Goal: Task Accomplishment & Management: Complete application form

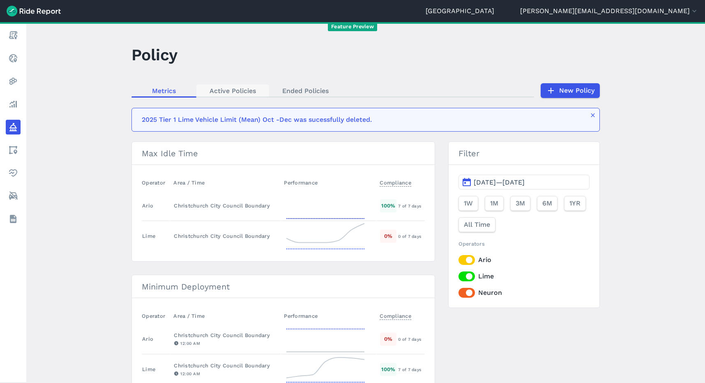
click at [228, 90] on link "Active Policies" at bounding box center [232, 91] width 73 height 12
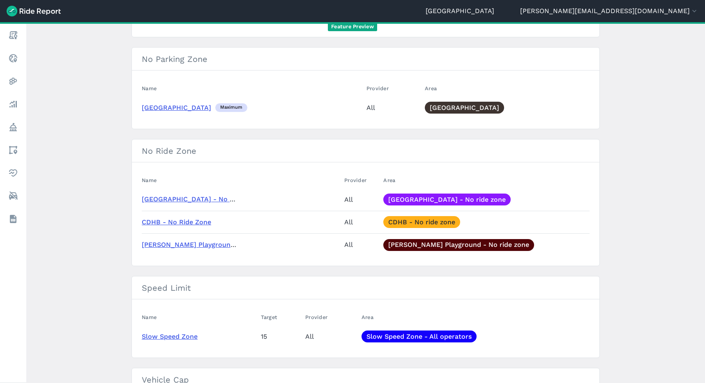
scroll to position [454, 0]
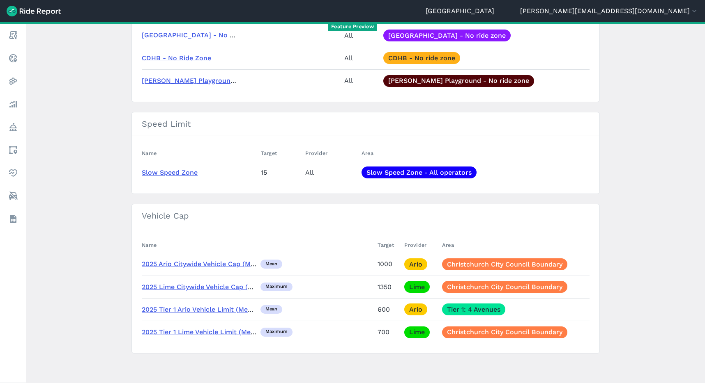
click at [184, 287] on link "2025 Lime Citywide Vehicle Cap (Mean) Oct - Nov" at bounding box center [221, 287] width 159 height 8
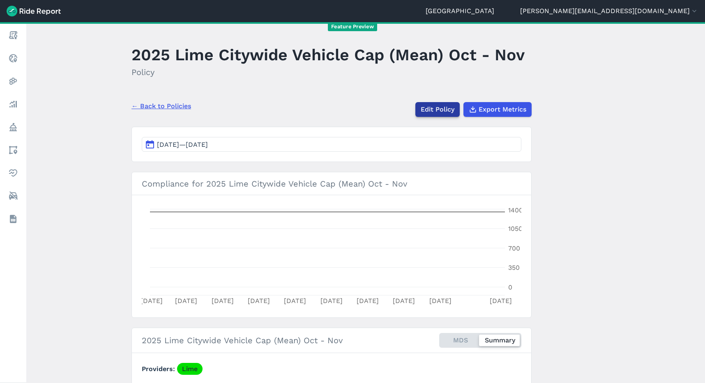
click at [430, 114] on link "Edit Policy" at bounding box center [437, 109] width 44 height 15
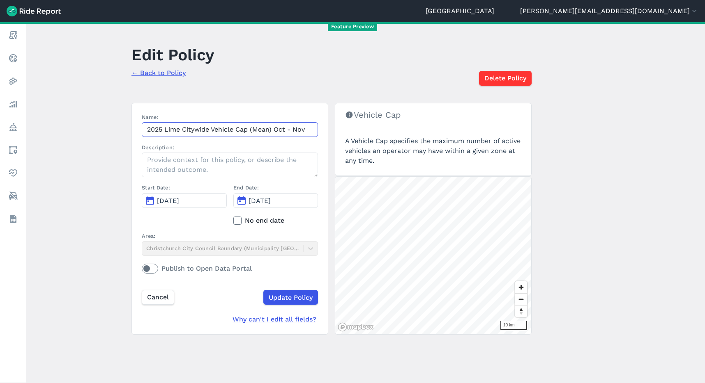
click at [212, 127] on input "2025 Lime Citywide Vehicle Cap (Mean) Oct - Nov" at bounding box center [230, 129] width 176 height 15
click at [159, 71] on link "← Back to Policy" at bounding box center [158, 73] width 54 height 8
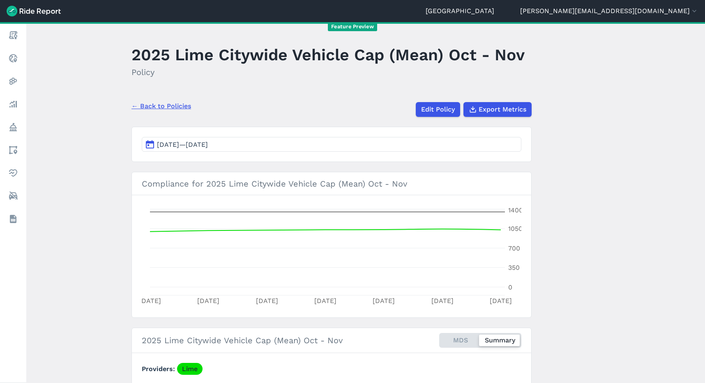
click at [165, 105] on link "← Back to Policies" at bounding box center [161, 106] width 60 height 10
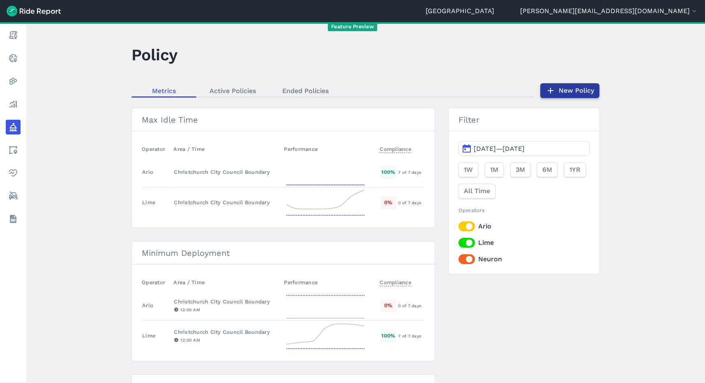
click at [581, 93] on link "New Policy" at bounding box center [569, 90] width 59 height 15
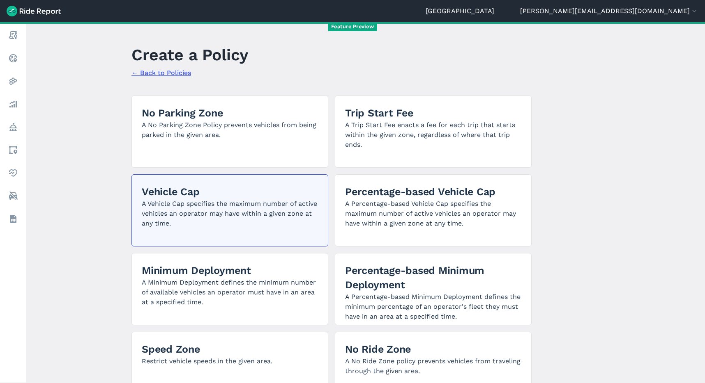
click at [228, 209] on p "A Vehicle Cap specifies the maximum number of active vehicles an operator may h…" at bounding box center [230, 214] width 176 height 30
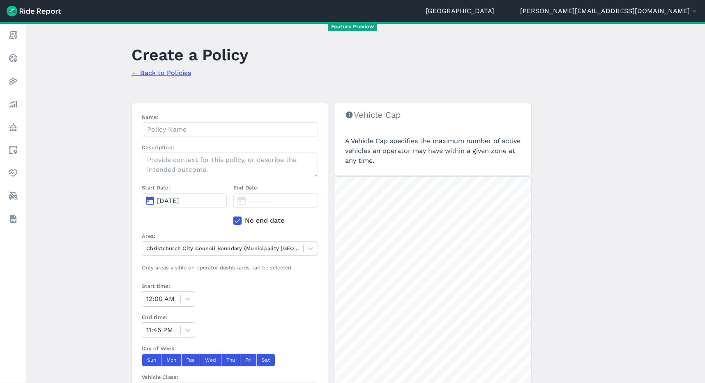
click at [179, 197] on span "[DATE]" at bounding box center [168, 201] width 22 height 8
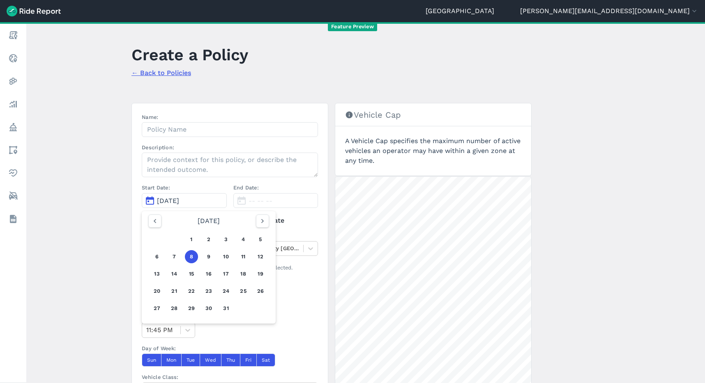
click at [269, 222] on div "[DATE]" at bounding box center [208, 221] width 127 height 13
click at [262, 223] on icon "button" at bounding box center [262, 221] width 8 height 8
click at [156, 239] on button "1" at bounding box center [156, 239] width 13 height 13
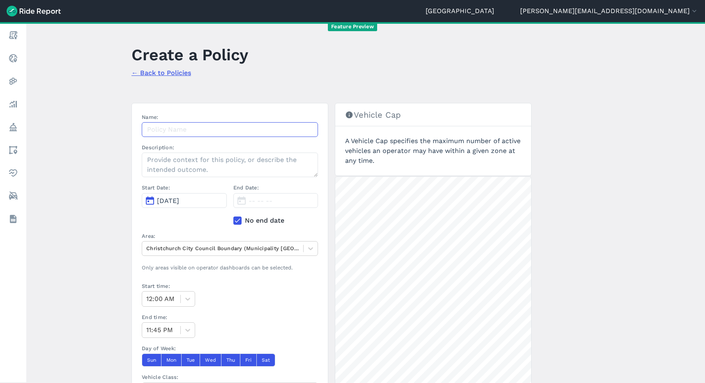
click at [180, 134] on input "Name:" at bounding box center [230, 129] width 176 height 15
paste input "2025 Lime Citywide Vehicle Cap (Mean) Oct - Nov"
drag, startPoint x: 309, startPoint y: 128, endPoint x: 275, endPoint y: 128, distance: 33.7
click at [275, 128] on input "2025 Lime Citywide Vehicle Cap (Mean) Oct - Nov" at bounding box center [230, 129] width 176 height 15
type input "2025 Lime Citywide Vehicle Cap (Mean) Dec -"
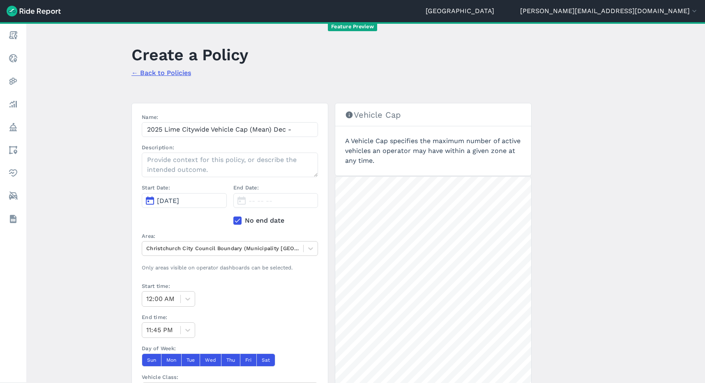
click at [307, 86] on article "Create a Policy ← Back to Policies Name: 2025 Lime Citywide Vehicle Cap (Mean) …" at bounding box center [331, 274] width 400 height 464
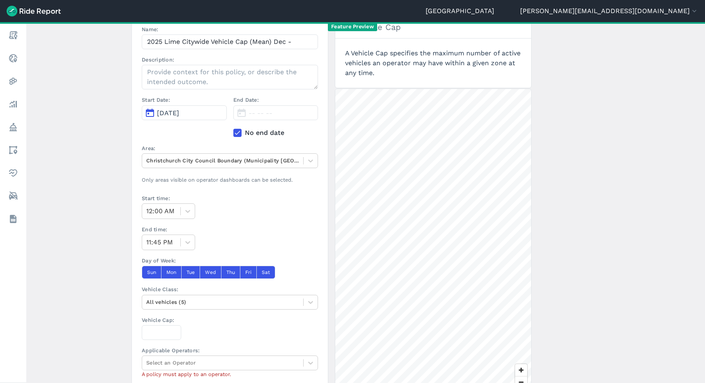
scroll to position [92, 0]
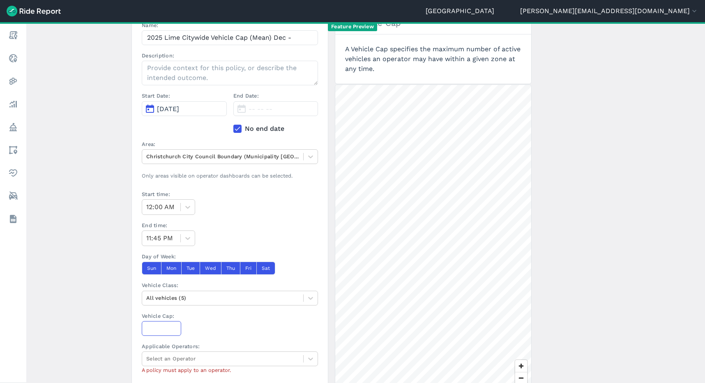
click at [157, 331] on input "Vehicle Cap:" at bounding box center [161, 328] width 39 height 15
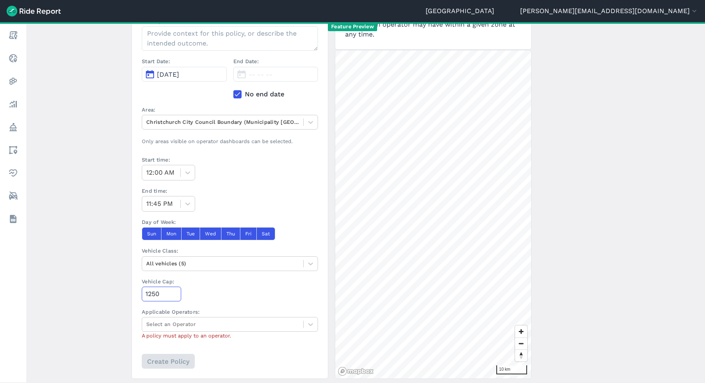
scroll to position [152, 0]
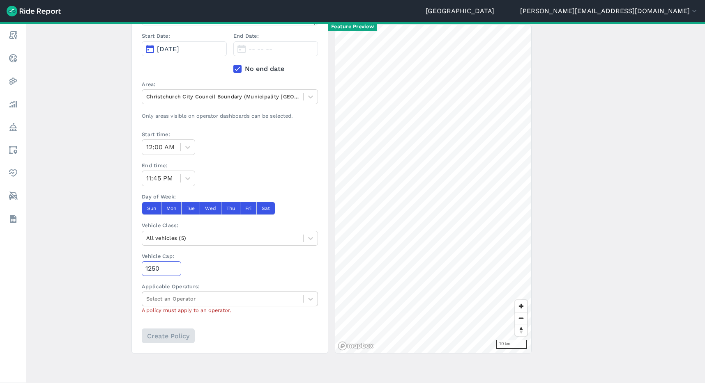
type input "1250"
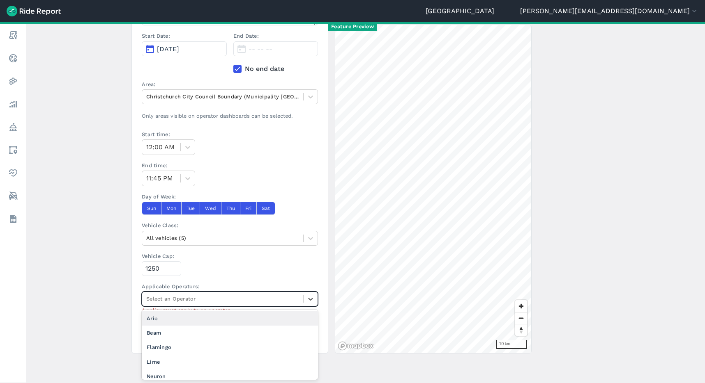
click at [159, 299] on div at bounding box center [222, 298] width 153 height 9
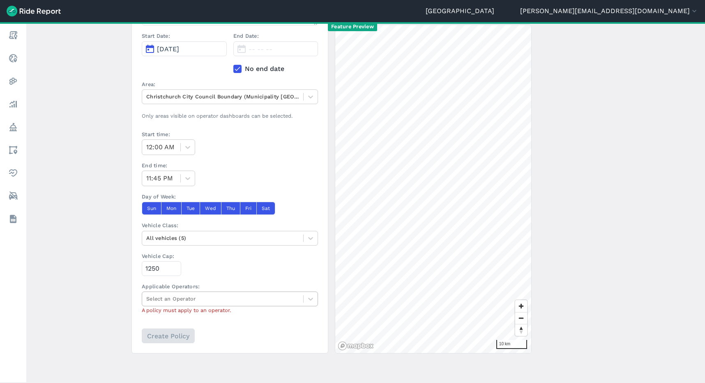
click at [164, 300] on div at bounding box center [222, 298] width 153 height 9
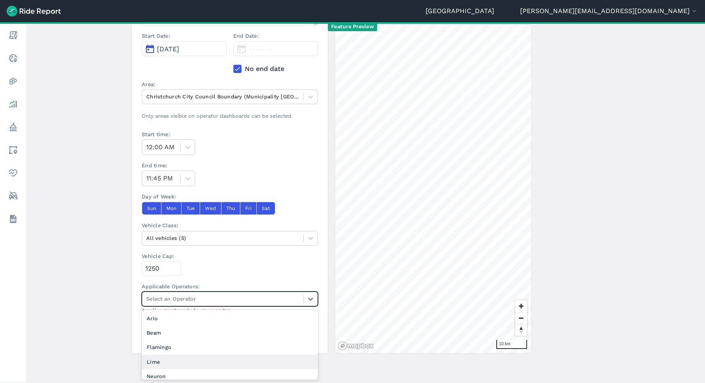
click at [169, 362] on div "Lime" at bounding box center [230, 362] width 176 height 14
click at [163, 339] on input "Create Policy" at bounding box center [167, 336] width 53 height 15
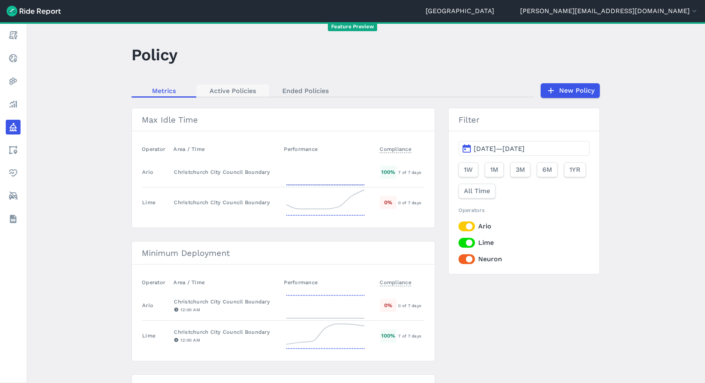
click at [231, 90] on link "Active Policies" at bounding box center [232, 91] width 73 height 12
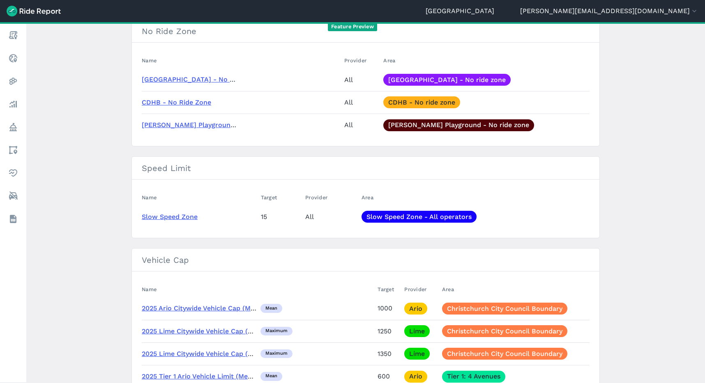
scroll to position [454, 0]
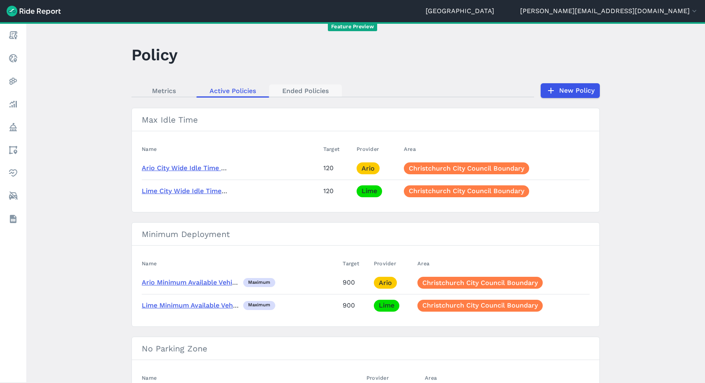
click at [300, 92] on link "Ended Policies" at bounding box center [305, 91] width 73 height 12
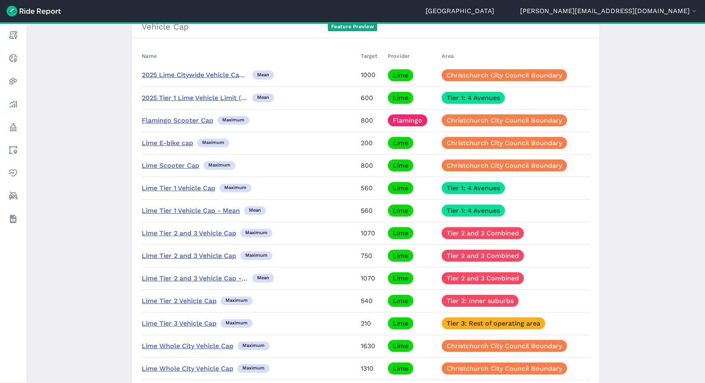
scroll to position [412, 0]
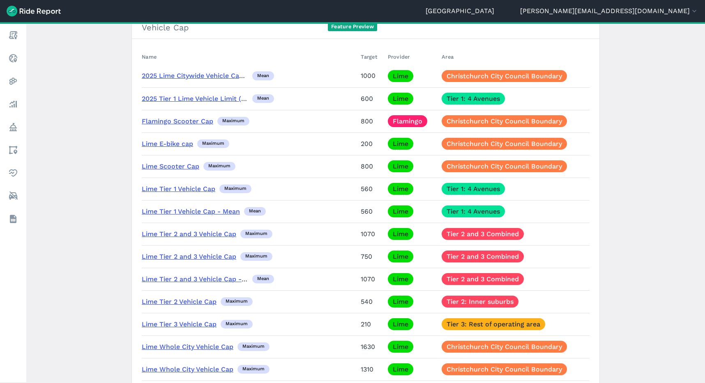
click at [201, 98] on link "2025 Tier 1 Lime Vehicle Limit (Mean)" at bounding box center [201, 99] width 119 height 8
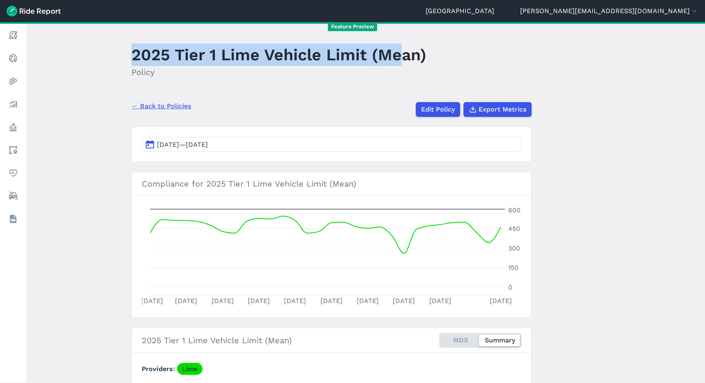
drag, startPoint x: 131, startPoint y: 54, endPoint x: 396, endPoint y: 58, distance: 265.3
click at [396, 59] on h1 "2025 Tier 1 Lime Vehicle Limit (Mean)" at bounding box center [278, 55] width 295 height 23
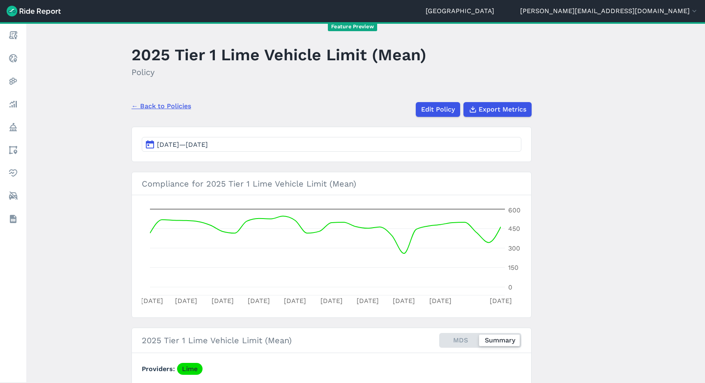
click at [420, 58] on h1 "2025 Tier 1 Lime Vehicle Limit (Mean)" at bounding box center [278, 55] width 295 height 23
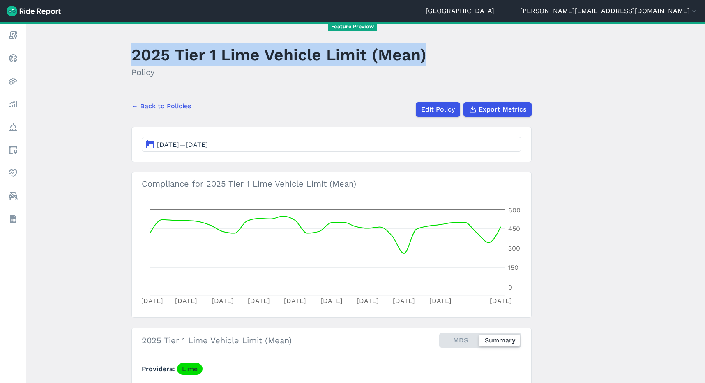
drag, startPoint x: 425, startPoint y: 56, endPoint x: 131, endPoint y: 58, distance: 294.0
click at [131, 58] on div "2025 Tier 1 Lime Vehicle Limit (Mean) Policy" at bounding box center [283, 64] width 305 height 44
copy h1 "2025 Tier 1 Lime Vehicle Limit (Mean)"
click at [173, 106] on link "← Back to Policies" at bounding box center [161, 106] width 60 height 10
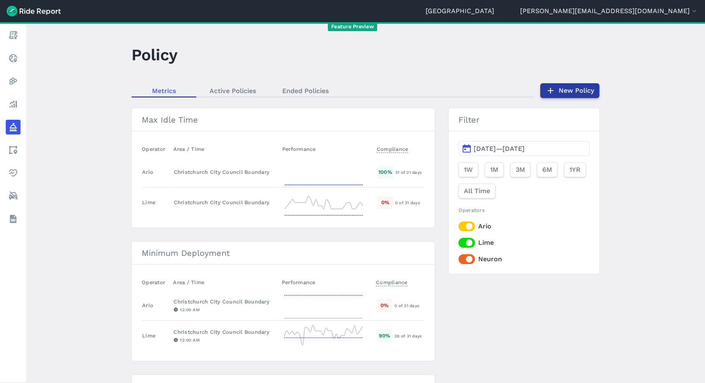
click at [570, 92] on link "New Policy" at bounding box center [569, 90] width 59 height 15
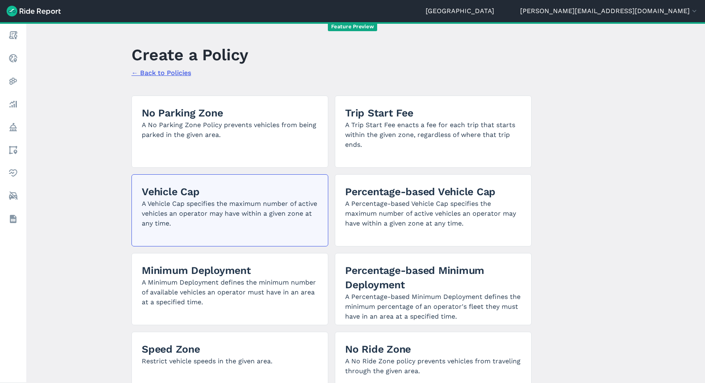
click at [233, 206] on p "A Vehicle Cap specifies the maximum number of active vehicles an operator may h…" at bounding box center [230, 214] width 176 height 30
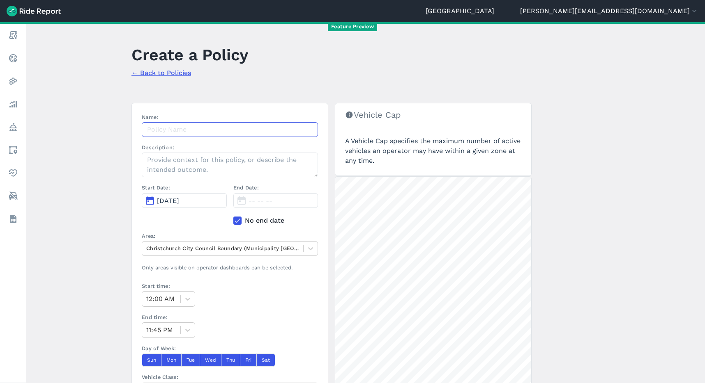
click at [188, 131] on input "Name:" at bounding box center [230, 129] width 176 height 15
paste input "2025 Tier 1 Lime Vehicle Limit (Mean)"
type input "2025 Tier 1 Lime Vehicle Limit (Mean) Oct - Nov"
click at [179, 202] on span "[DATE]" at bounding box center [168, 201] width 22 height 8
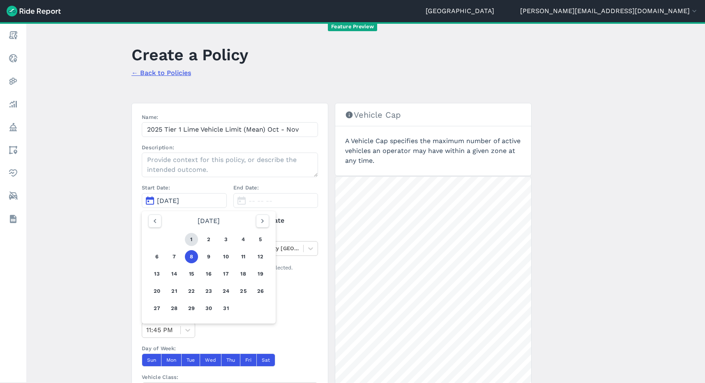
click at [192, 239] on button "1" at bounding box center [191, 239] width 13 height 13
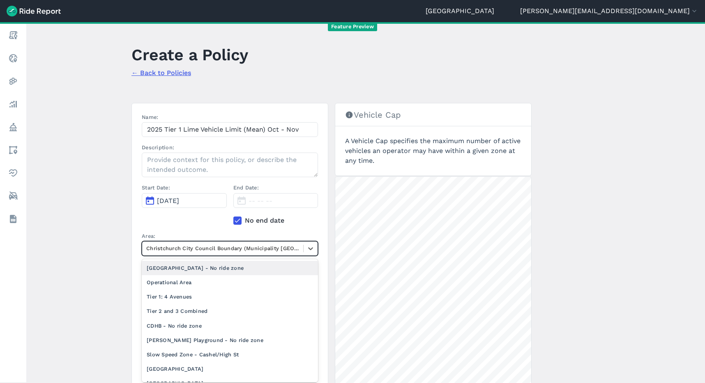
click at [186, 250] on div at bounding box center [222, 248] width 153 height 9
click at [183, 293] on div "Tier 1: 4 Avenues" at bounding box center [230, 297] width 176 height 14
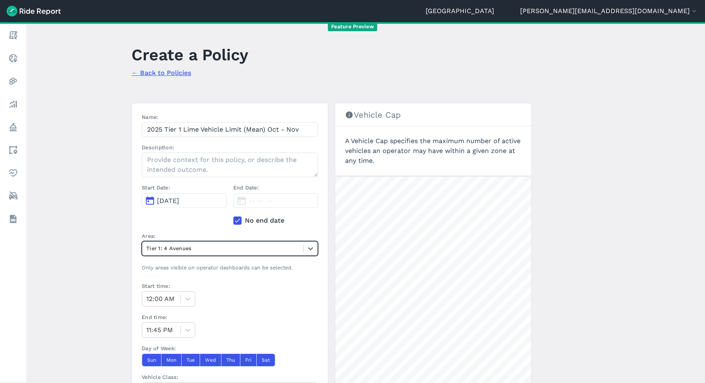
scroll to position [19, 0]
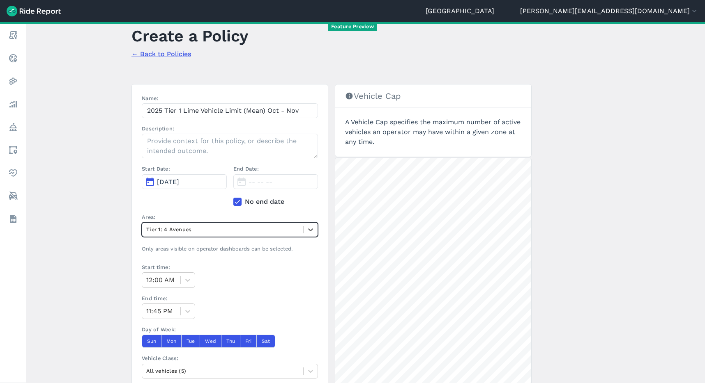
click at [234, 204] on icon at bounding box center [237, 202] width 7 height 8
click at [233, 202] on input "No end date" at bounding box center [233, 199] width 0 height 5
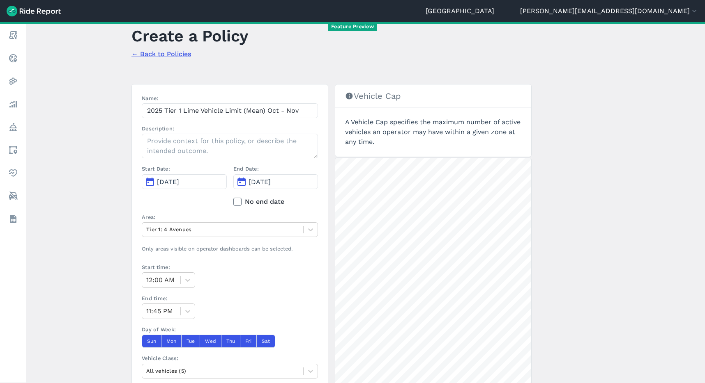
click at [262, 182] on span "[DATE]" at bounding box center [259, 182] width 22 height 8
click at [350, 200] on icon "button" at bounding box center [354, 202] width 8 height 8
click at [349, 289] on button "30" at bounding box center [351, 289] width 13 height 13
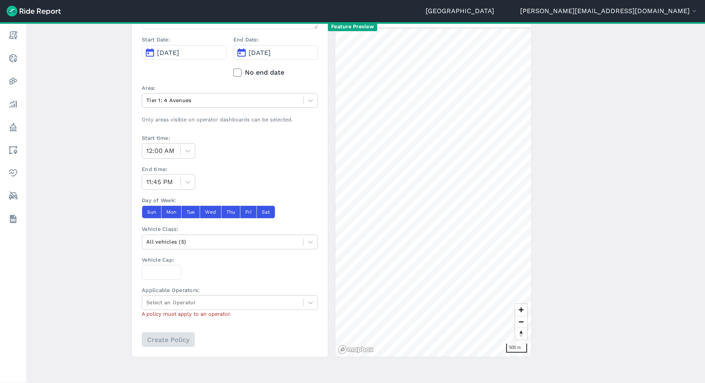
scroll to position [152, 0]
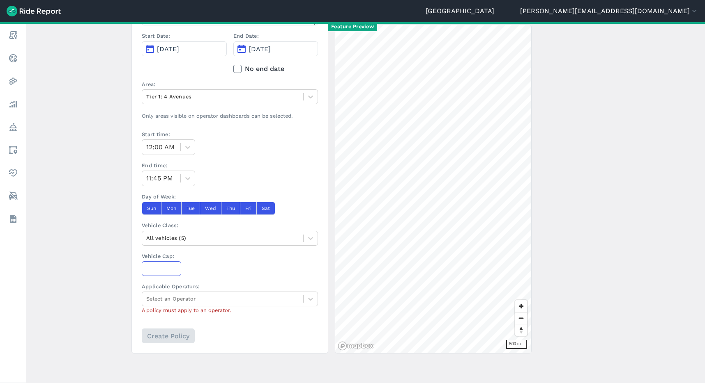
click at [161, 267] on input "Vehicle Cap:" at bounding box center [161, 269] width 39 height 15
type input "700"
click at [182, 298] on div at bounding box center [222, 298] width 153 height 9
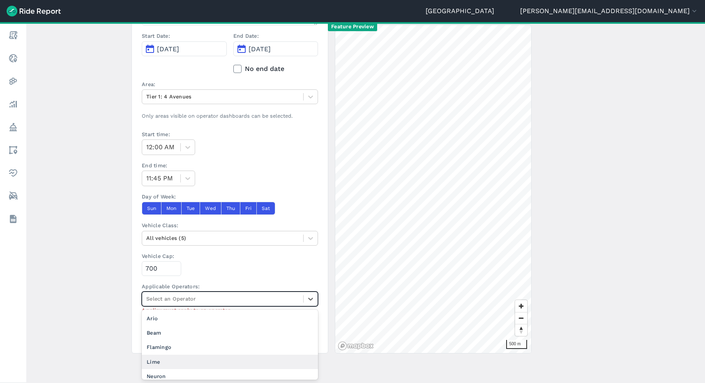
click at [165, 360] on div "Lime" at bounding box center [230, 362] width 176 height 14
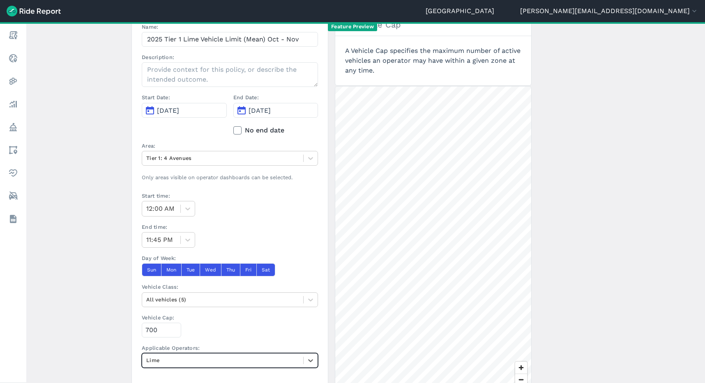
scroll to position [89, 0]
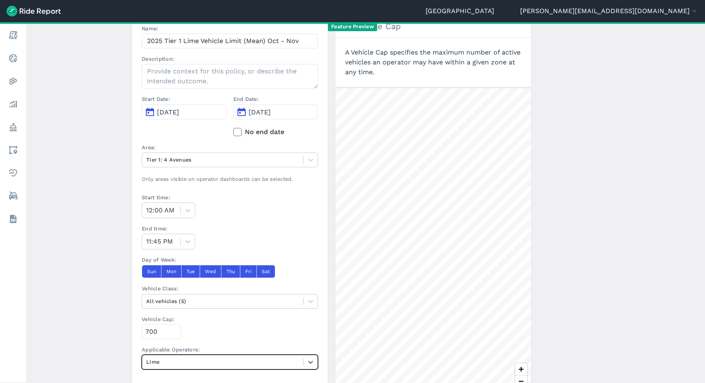
click at [238, 132] on icon at bounding box center [237, 132] width 7 height 8
click at [233, 132] on input "No end date" at bounding box center [233, 129] width 0 height 5
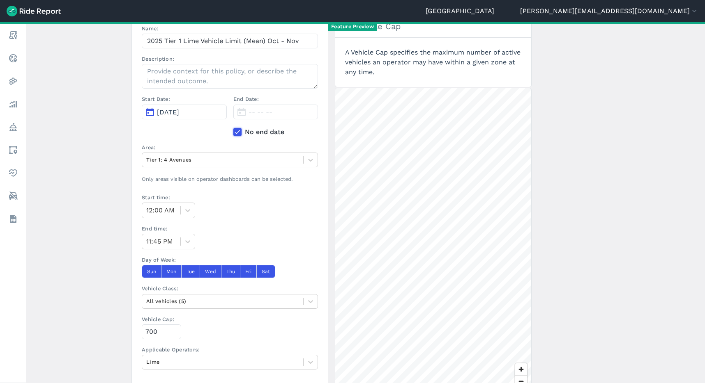
scroll to position [152, 0]
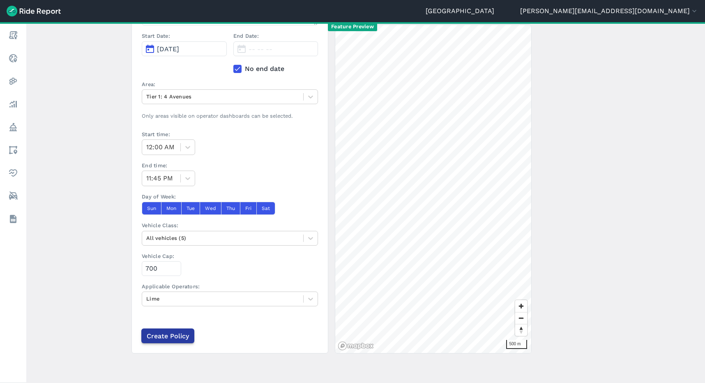
click at [177, 338] on input "Create Policy" at bounding box center [167, 336] width 53 height 15
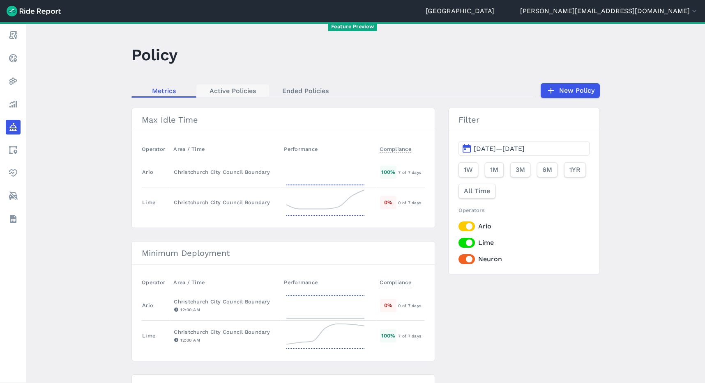
click at [225, 90] on link "Active Policies" at bounding box center [232, 91] width 73 height 12
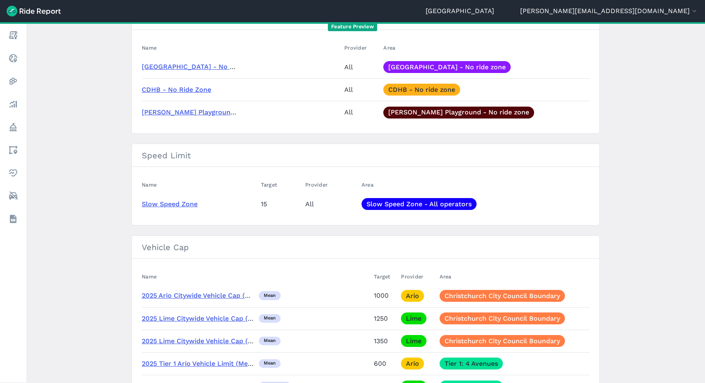
scroll to position [477, 0]
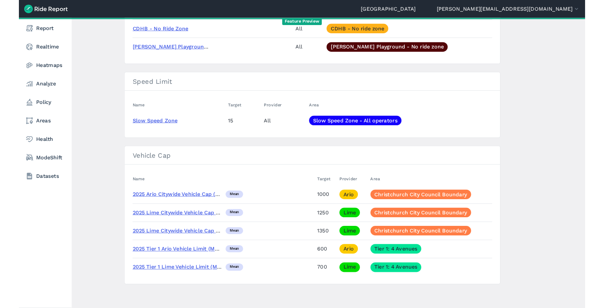
scroll to position [477, 0]
